Goal: Information Seeking & Learning: Get advice/opinions

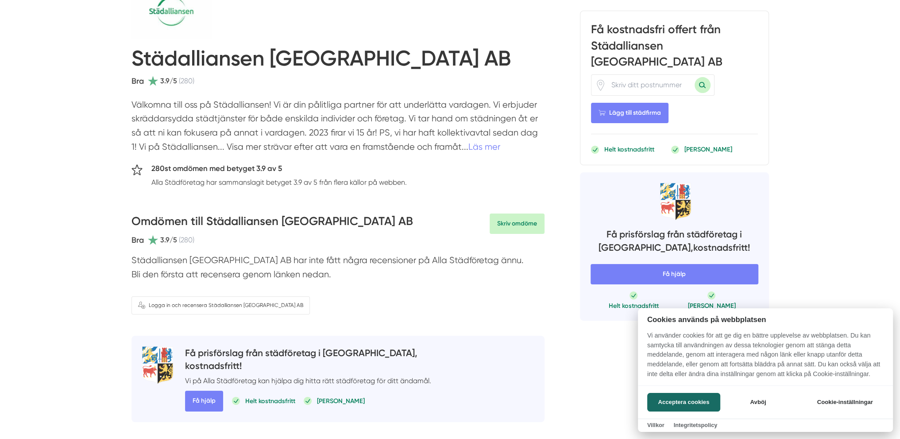
scroll to position [133, 0]
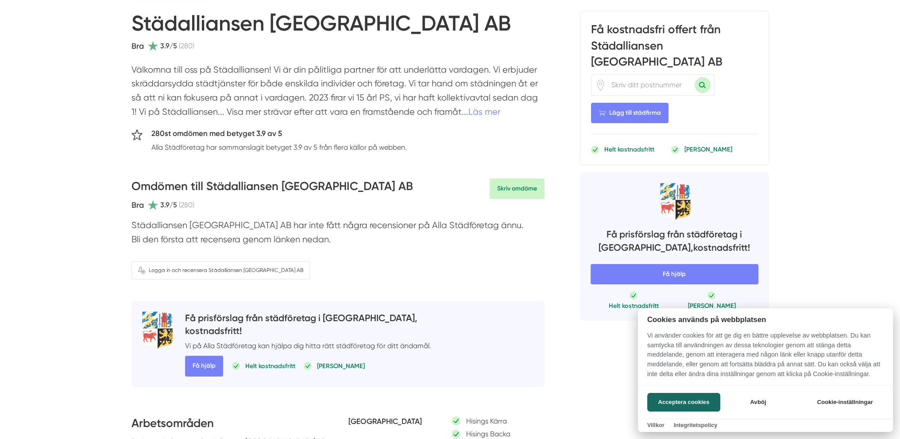
click at [155, 203] on div at bounding box center [450, 219] width 900 height 439
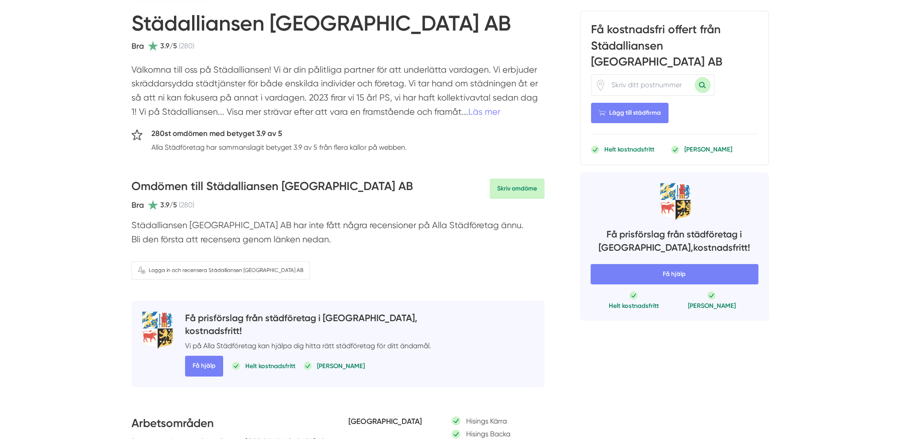
click at [172, 201] on span "3.9/5" at bounding box center [168, 204] width 17 height 11
drag, startPoint x: 184, startPoint y: 205, endPoint x: 140, endPoint y: 205, distance: 43.8
click at [142, 205] on div "Bra 3.9/5 (280)" at bounding box center [273, 205] width 282 height 12
click at [140, 205] on span "Bra" at bounding box center [138, 205] width 12 height 10
drag, startPoint x: 178, startPoint y: 204, endPoint x: 237, endPoint y: 205, distance: 59.3
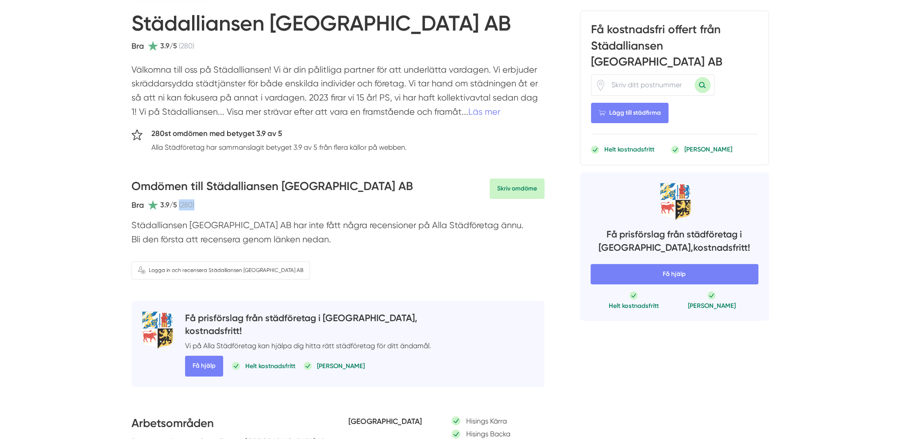
click at [229, 205] on div "Bra 3.9/5 (280)" at bounding box center [273, 205] width 282 height 12
click at [237, 205] on div "Bra 3.9/5 (280)" at bounding box center [273, 205] width 282 height 12
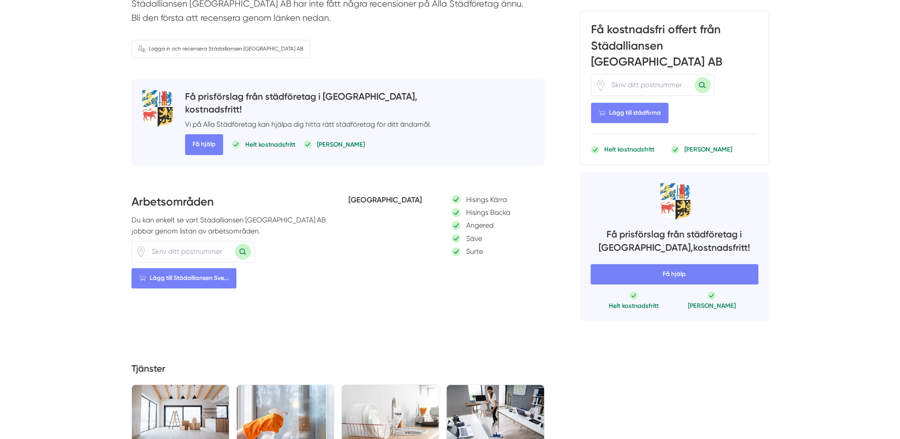
scroll to position [177, 0]
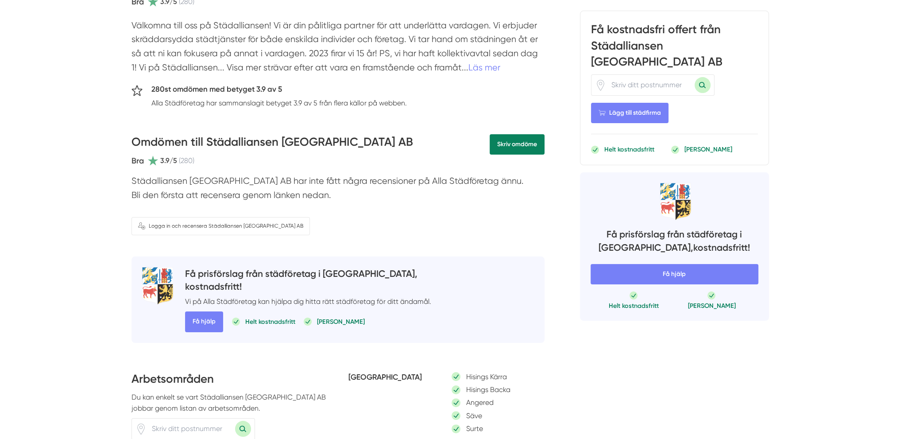
click at [512, 146] on link "Skriv omdöme" at bounding box center [517, 144] width 55 height 20
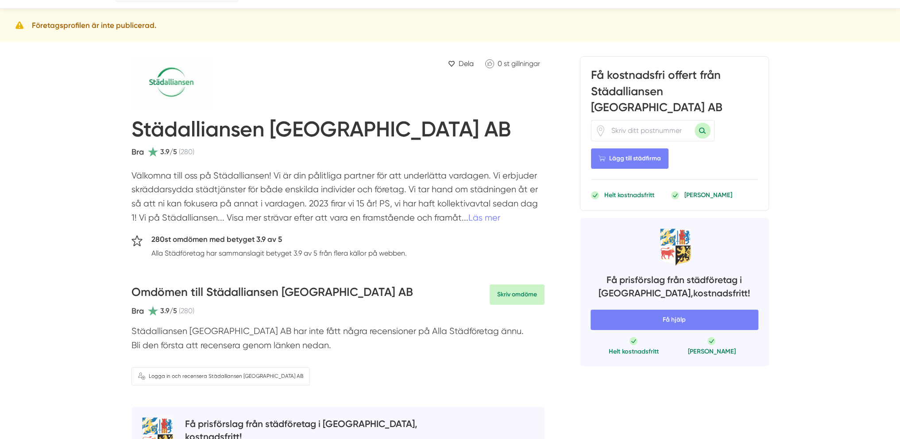
scroll to position [0, 0]
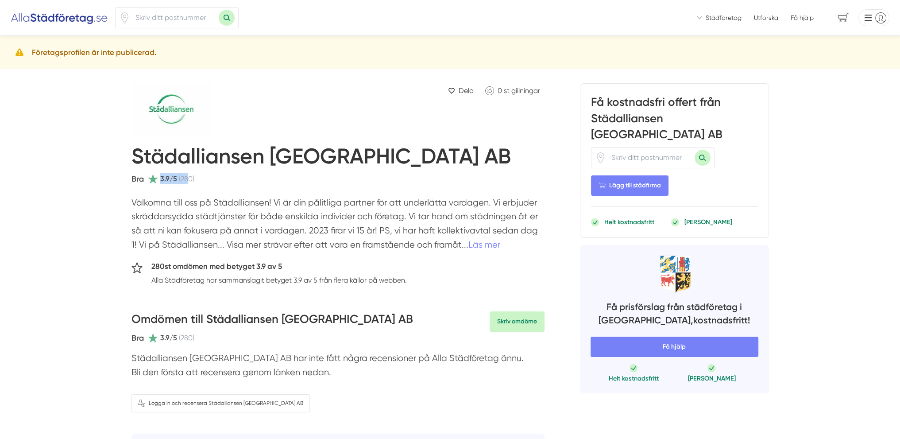
drag, startPoint x: 187, startPoint y: 178, endPoint x: 143, endPoint y: 180, distance: 44.3
click at [150, 179] on div "Bra 3.9/5 (280)" at bounding box center [163, 179] width 63 height 12
click at [139, 180] on span "Bra" at bounding box center [138, 179] width 12 height 10
drag, startPoint x: 128, startPoint y: 180, endPoint x: 236, endPoint y: 179, distance: 108.5
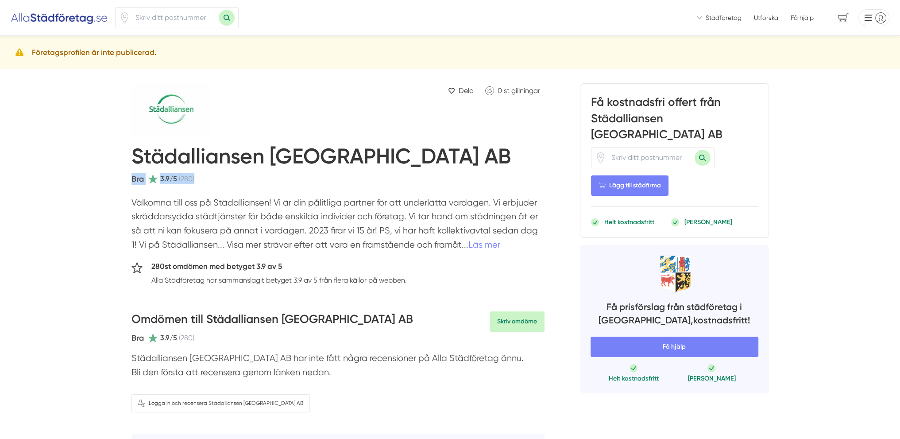
click at [236, 179] on div "Bra 3.9/5 (280)" at bounding box center [338, 179] width 413 height 12
drag, startPoint x: 382, startPoint y: 280, endPoint x: 427, endPoint y: 279, distance: 45.2
click at [418, 280] on div "280st omdömen med betyget 3.9 av 5 Alla Städföretag har sammanslagit betyget 3.…" at bounding box center [338, 275] width 413 height 30
click at [428, 279] on div "280st omdömen med betyget 3.9 av 5 Alla Städföretag har sammanslagit betyget 3.…" at bounding box center [338, 275] width 413 height 30
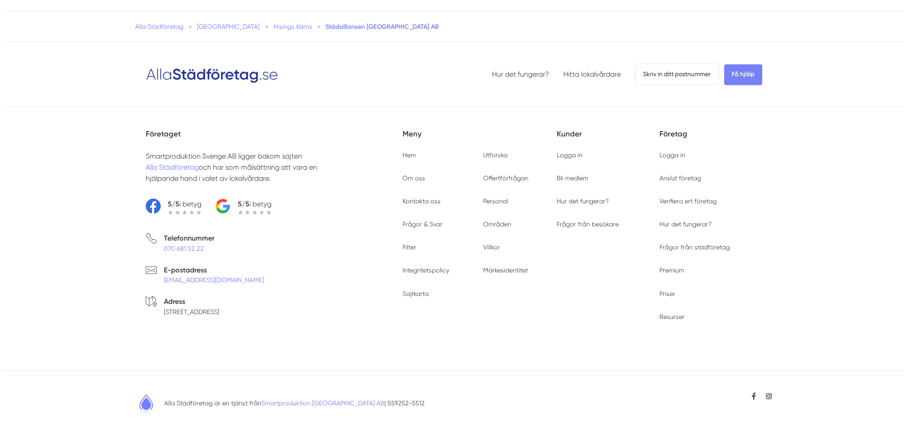
scroll to position [1342, 0]
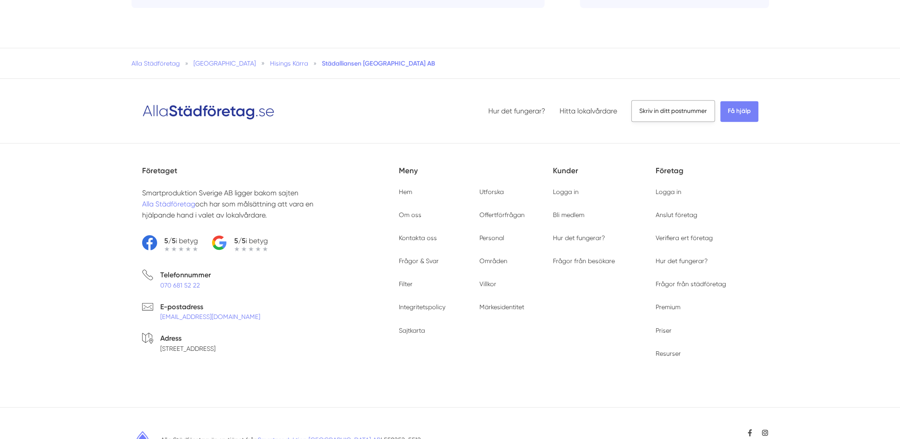
click at [675, 121] on span "Skriv in ditt postnummer" at bounding box center [673, 110] width 84 height 21
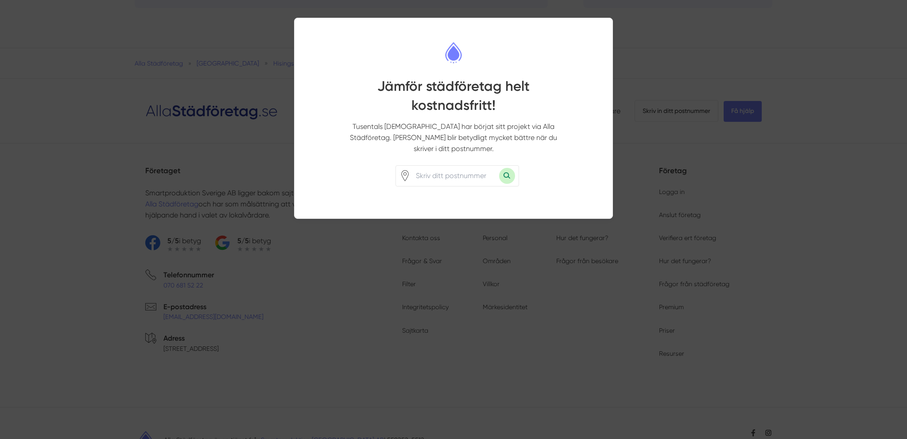
click at [397, 176] on div at bounding box center [453, 181] width 275 height 32
click at [447, 166] on input "number" at bounding box center [454, 176] width 89 height 20
type input "72355"
click at [499, 168] on button "Sök med postnummer" at bounding box center [507, 176] width 16 height 16
